Goal: Navigation & Orientation: Go to known website

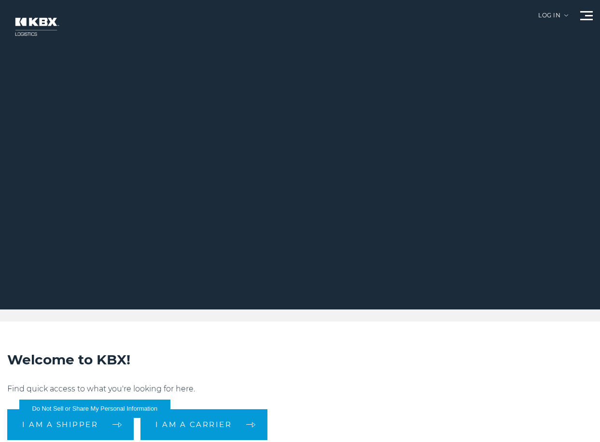
click at [561, 15] on div "Log in" at bounding box center [553, 19] width 30 height 13
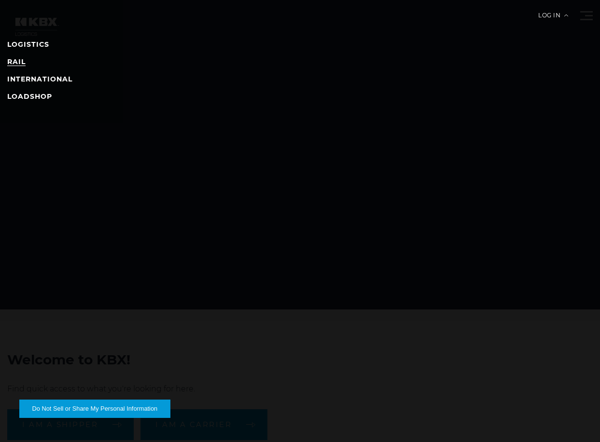
click at [17, 61] on link "RAIL" at bounding box center [16, 61] width 18 height 9
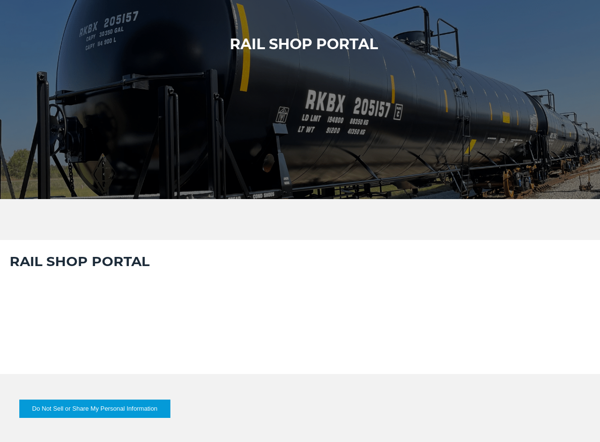
scroll to position [145, 0]
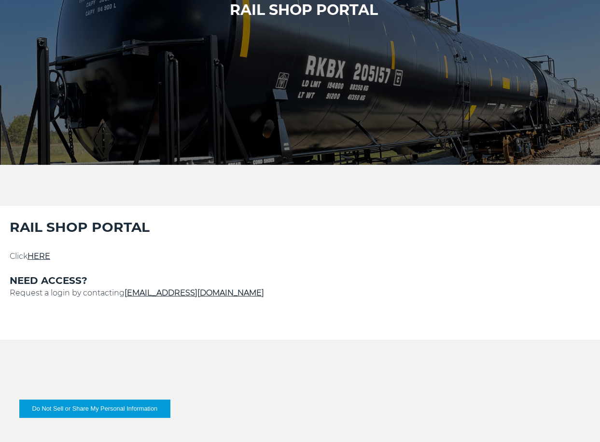
click at [46, 264] on p at bounding box center [300, 268] width 580 height 12
click at [47, 249] on div "RAIL SHOP PORTAL Click HERE NEED ACCESS? Request a login by contacting Service@…" at bounding box center [300, 279] width 580 height 122
click at [50, 257] on link "HERE" at bounding box center [39, 256] width 23 height 9
